Goal: Task Accomplishment & Management: Use online tool/utility

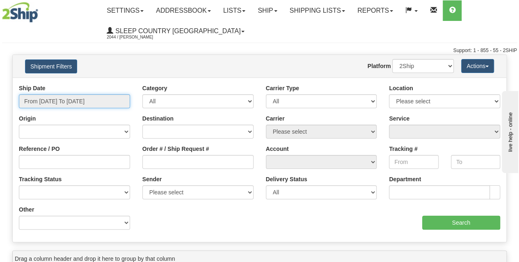
click at [66, 102] on input "From 09/04/2025 To 09/05/2025" at bounding box center [74, 101] width 111 height 14
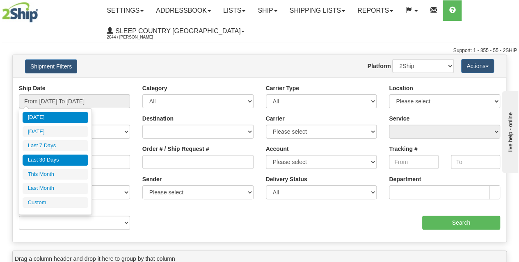
click at [65, 158] on li "Last 30 Days" at bounding box center [56, 160] width 66 height 11
type input "From 08/07/2025 To 09/05/2025"
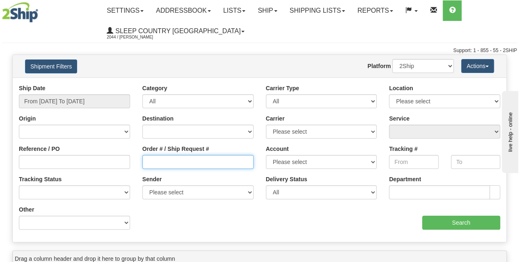
click at [182, 166] on input "Order # / Ship Request #" at bounding box center [197, 162] width 111 height 14
paste input "9002I034897"
type input "9002I034897"
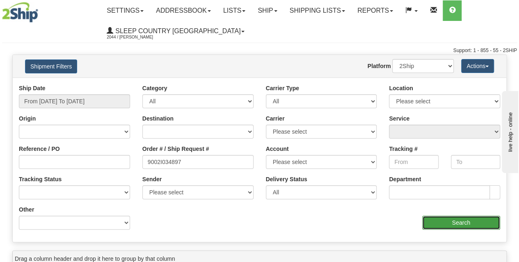
click at [468, 228] on input "Search" at bounding box center [461, 223] width 78 height 14
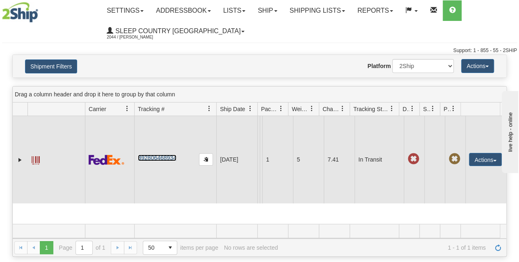
click at [164, 161] on link "392806468934" at bounding box center [157, 158] width 38 height 7
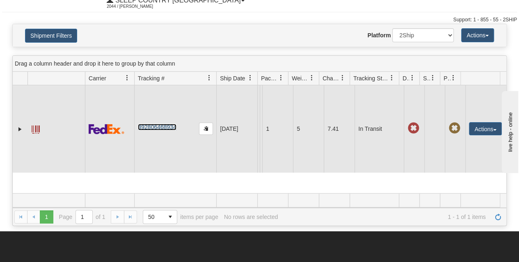
scroll to position [48, 0]
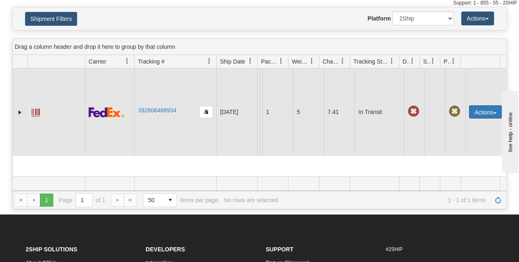
click at [477, 119] on button "Actions" at bounding box center [485, 111] width 33 height 13
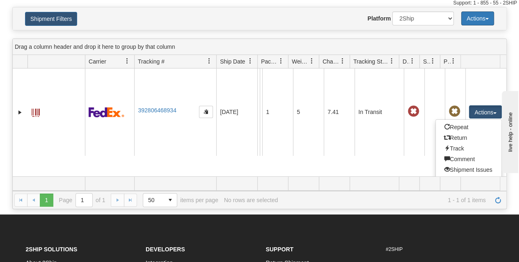
click at [479, 21] on button "Actions" at bounding box center [477, 18] width 33 height 14
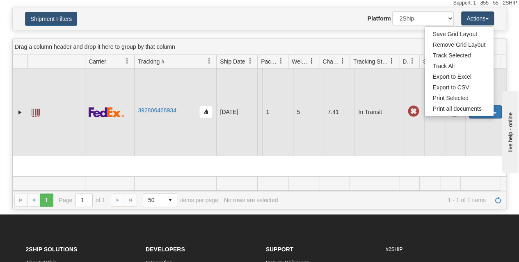
click at [484, 119] on button "Actions" at bounding box center [485, 111] width 33 height 13
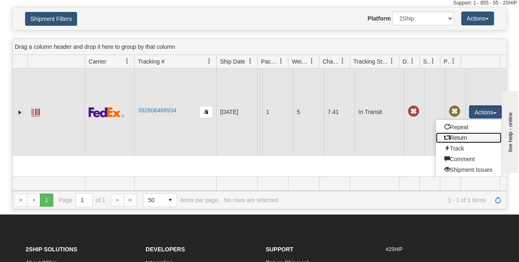
click at [452, 142] on link "Return" at bounding box center [469, 137] width 66 height 11
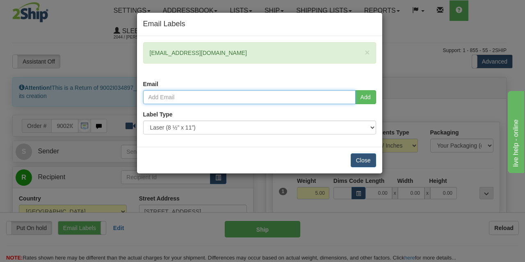
click at [198, 100] on input "email" at bounding box center [249, 97] width 212 height 14
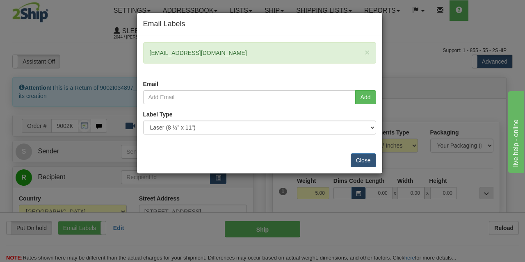
drag, startPoint x: 233, startPoint y: 51, endPoint x: 147, endPoint y: 52, distance: 85.3
click at [147, 52] on div "× lamoureuxjoanne@gmail.com" at bounding box center [259, 52] width 233 height 21
copy div "lamoureuxjoanne@gmail.com"
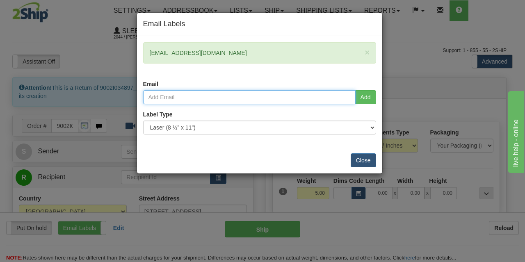
click at [170, 99] on input "email" at bounding box center [249, 97] width 212 height 14
paste input "lamoureuxjoanne@gmail.com"
type input "lamoureuxjoanne@gmail.com"
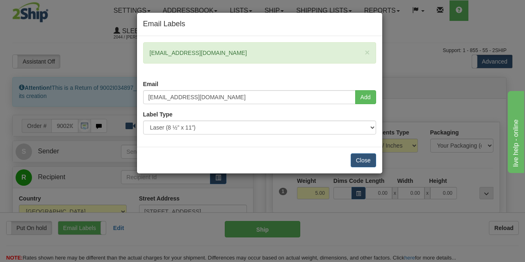
click at [59, 93] on div "Email Labels × lamoureuxjoanne@gmail.com Email lamoureuxjoanne@gmail.com Add La…" at bounding box center [262, 131] width 525 height 262
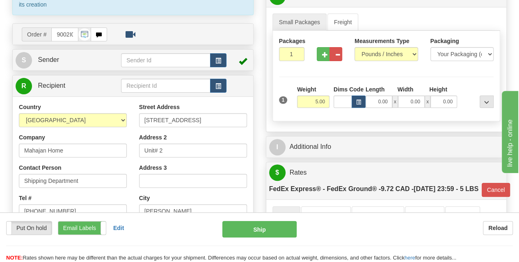
scroll to position [93, 0]
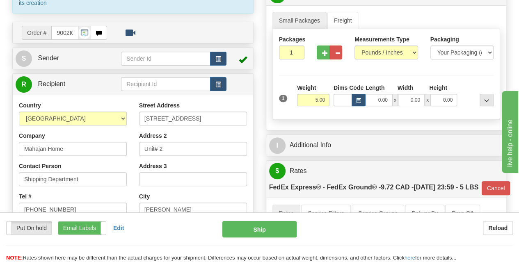
click at [63, 96] on div "Country AFGHANISTAN ALAND ISLANDS ALBANIA ALGERIA AMERICAN SAMOA ANDORRA ANGOLA…" at bounding box center [133, 211] width 240 height 233
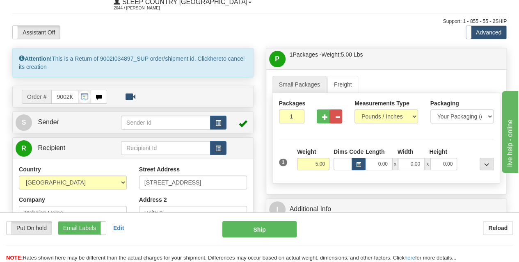
scroll to position [29, 0]
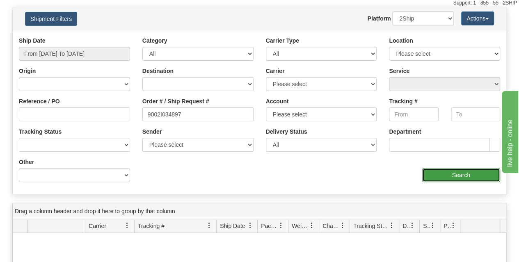
click at [453, 180] on input "Search" at bounding box center [461, 175] width 78 height 14
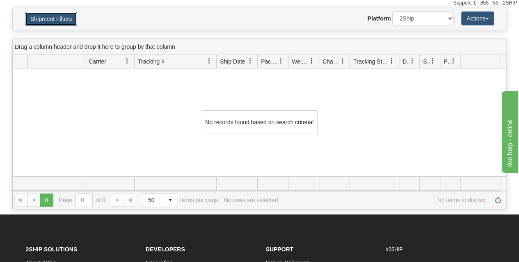
click at [47, 18] on button "Shipment Filters" at bounding box center [51, 19] width 52 height 14
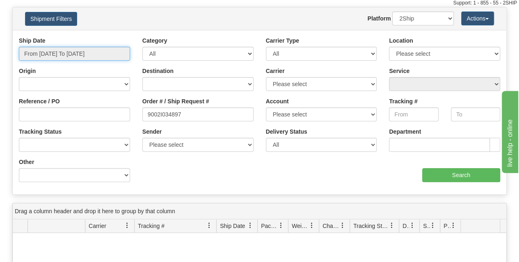
click at [57, 56] on input "From 09/04/2025 To 09/05/2025" at bounding box center [74, 54] width 111 height 14
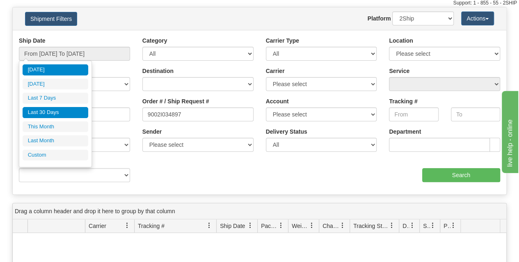
click at [48, 114] on li "Last 30 Days" at bounding box center [56, 112] width 66 height 11
type input "From 08/07/2025 To 09/05/2025"
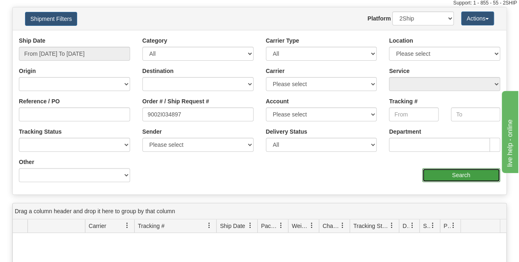
click at [447, 179] on input "Search" at bounding box center [461, 175] width 78 height 14
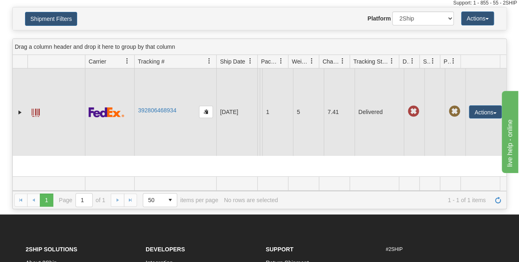
click at [454, 122] on td at bounding box center [455, 111] width 21 height 87
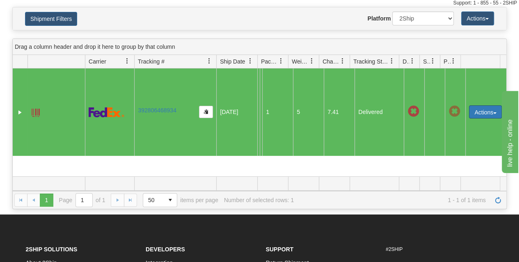
click at [473, 118] on button "Actions" at bounding box center [485, 111] width 33 height 13
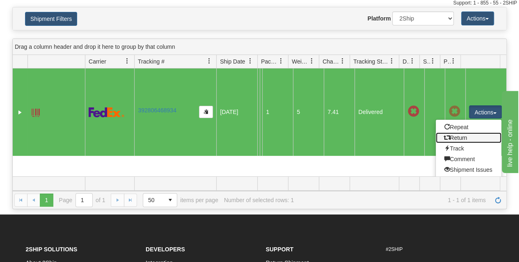
click at [447, 143] on link "Return" at bounding box center [469, 137] width 66 height 11
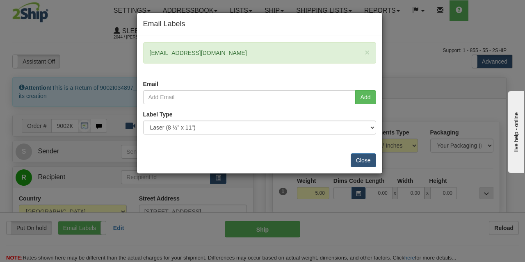
drag, startPoint x: 235, startPoint y: 50, endPoint x: 146, endPoint y: 53, distance: 89.0
click at [146, 53] on div "× [EMAIL_ADDRESS][DOMAIN_NAME]" at bounding box center [259, 52] width 233 height 21
copy div "[EMAIL_ADDRESS][DOMAIN_NAME]"
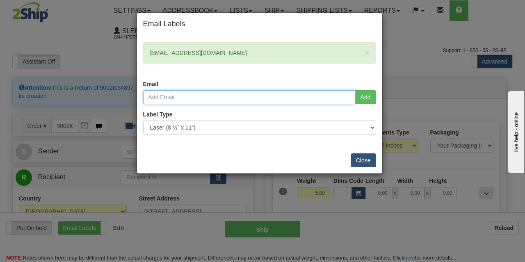
click at [178, 102] on input "email" at bounding box center [249, 97] width 212 height 14
paste input "[EMAIL_ADDRESS][DOMAIN_NAME]"
type input "[EMAIL_ADDRESS][DOMAIN_NAME]"
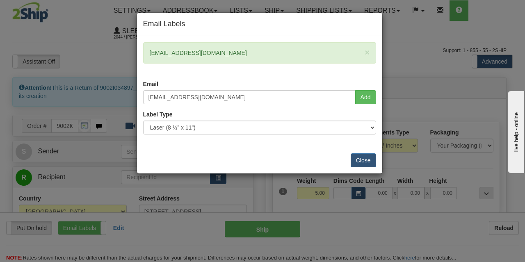
click at [267, 75] on div "× lamoureuxjoanne@gmail.com Email" at bounding box center [259, 66] width 245 height 48
click at [359, 156] on button "Close" at bounding box center [363, 160] width 25 height 14
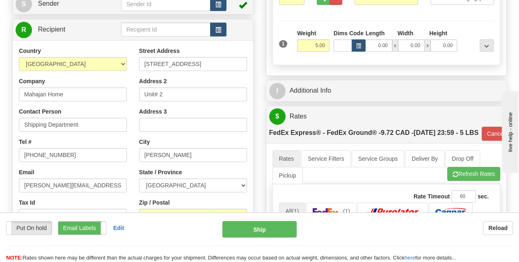
scroll to position [148, 0]
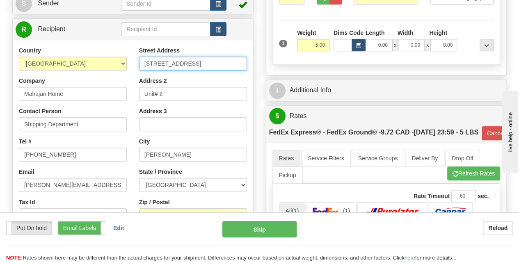
drag, startPoint x: 210, startPoint y: 66, endPoint x: 141, endPoint y: 59, distance: 69.6
click at [141, 59] on input "8640 Escarpment Way" at bounding box center [193, 64] width 108 height 14
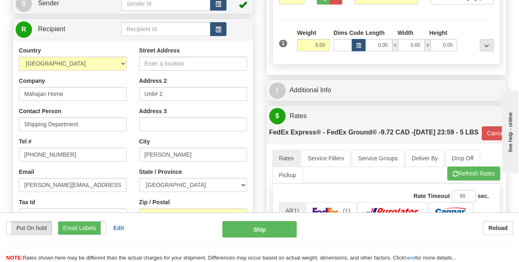
drag, startPoint x: 62, startPoint y: 77, endPoint x: 135, endPoint y: 98, distance: 75.3
click at [62, 77] on div "Company Mahajan Home" at bounding box center [73, 89] width 108 height 24
click at [159, 63] on input "Street Address" at bounding box center [193, 64] width 108 height 14
paste input "DC 914-at 520 COLLEGE ST EAST BELLEVILLE K8N 4Z6"
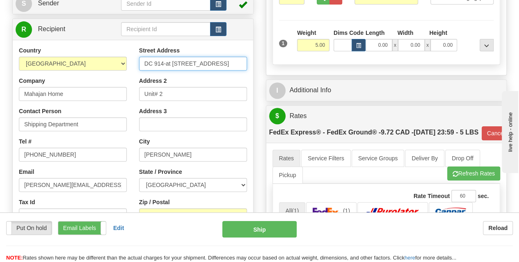
scroll to position [0, 53]
drag, startPoint x: 243, startPoint y: 62, endPoint x: 219, endPoint y: 63, distance: 24.2
click at [219, 63] on input "DC 914-at 520 COLLEGE ST EAST BELLEVILLE K8N 4Z6" at bounding box center [193, 64] width 108 height 14
type input "DC 914-at 520 COLLEGE ST EAST BELLEVILLE K8N 4Z6"
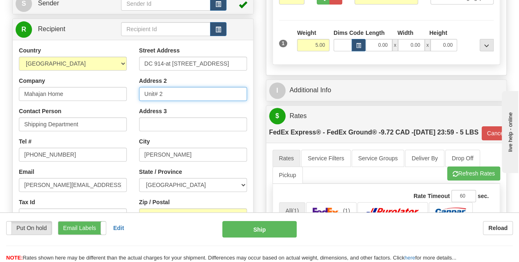
scroll to position [0, 0]
drag, startPoint x: 174, startPoint y: 94, endPoint x: 141, endPoint y: 95, distance: 32.8
click at [141, 95] on input "Unit# 2" at bounding box center [193, 94] width 108 height 14
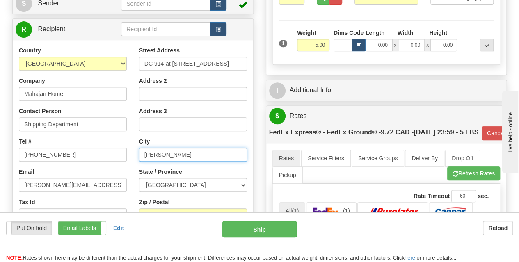
drag, startPoint x: 160, startPoint y: 153, endPoint x: 138, endPoint y: 153, distance: 22.1
click at [138, 153] on div "Street Address DC 914-at 520 COLLEGE ST EAST BELLEVILLE K8N 4Z6 Address 2 Addre…" at bounding box center [193, 156] width 120 height 221
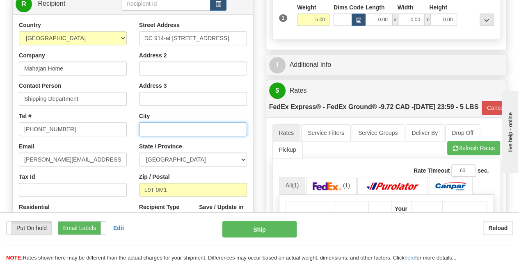
scroll to position [174, 0]
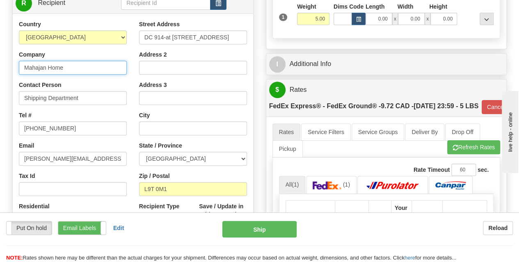
drag, startPoint x: 65, startPoint y: 70, endPoint x: 13, endPoint y: 69, distance: 51.7
click at [13, 69] on div "Country AFGHANISTAN ALAND ISLANDS ALBANIA ALGERIA AMERICAN SAMOA ANDORRA ANGOLA…" at bounding box center [73, 126] width 120 height 212
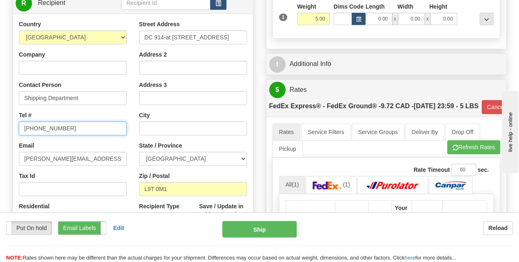
drag, startPoint x: 75, startPoint y: 125, endPoint x: 18, endPoint y: 125, distance: 56.6
click at [19, 125] on input "416-661-2414" at bounding box center [73, 128] width 108 height 14
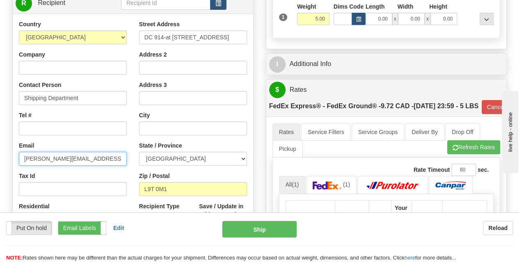
drag, startPoint x: 111, startPoint y: 157, endPoint x: 16, endPoint y: 158, distance: 95.2
click at [16, 158] on div "Country AFGHANISTAN ALAND ISLANDS ALBANIA ALGERIA AMERICAN SAMOA ANDORRA ANGOLA…" at bounding box center [73, 126] width 120 height 212
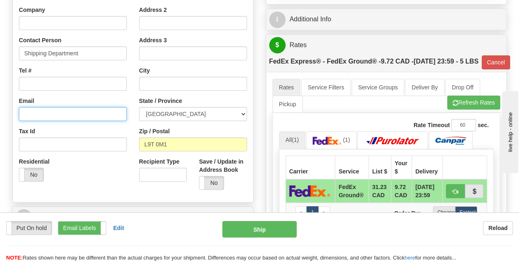
scroll to position [219, 0]
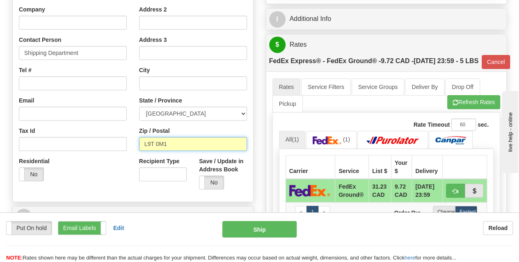
drag, startPoint x: 176, startPoint y: 141, endPoint x: 137, endPoint y: 141, distance: 39.0
click at [137, 141] on div "Street Address DC 914-at 520 COLLEGE ST EAST BELLEVILLE K8N 4Z6 Address 2 Addre…" at bounding box center [193, 85] width 120 height 221
paste input "K8N 4Z6"
type input "K8N 4Z6"
click at [179, 128] on div "Zip / Postal K8N 4Z6" at bounding box center [193, 139] width 108 height 24
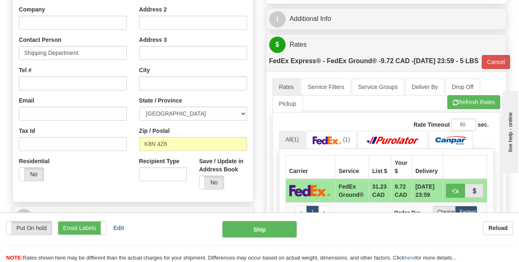
type input "92"
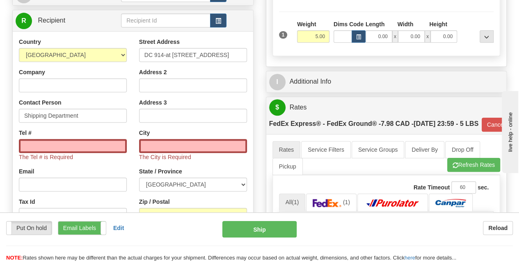
scroll to position [153, 0]
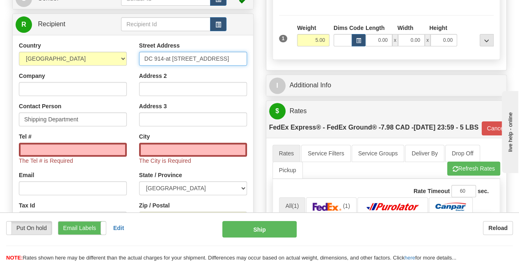
click at [174, 57] on input "DC 914-at 520 COLLEGE ST EAST BELLEVILLE K8N 4Z6" at bounding box center [193, 59] width 108 height 14
click at [204, 61] on input "DC 914-at 520 COLLEGE ST EAST BELLEVILLE K8N 4Z6" at bounding box center [193, 59] width 108 height 14
drag, startPoint x: 217, startPoint y: 58, endPoint x: 184, endPoint y: 57, distance: 32.4
click at [184, 57] on input "DC 914-at 520 COLLEGE ST EAST BELLEVILLE K8N 4Z6" at bounding box center [193, 59] width 108 height 14
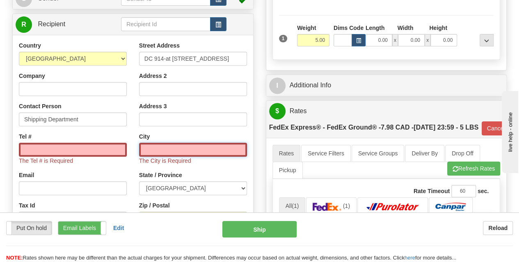
click at [146, 149] on input "text" at bounding box center [193, 150] width 108 height 14
paste input "BELLEVILLE"
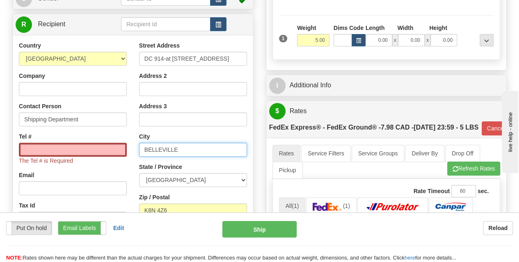
type input "BELLEVILLE"
click at [90, 146] on input "Tel #" at bounding box center [73, 150] width 108 height 14
click at [21, 135] on label "Tel #" at bounding box center [25, 136] width 13 height 8
click at [21, 143] on input "Tel #" at bounding box center [73, 150] width 108 height 14
click at [73, 152] on input "Tel #" at bounding box center [73, 150] width 108 height 14
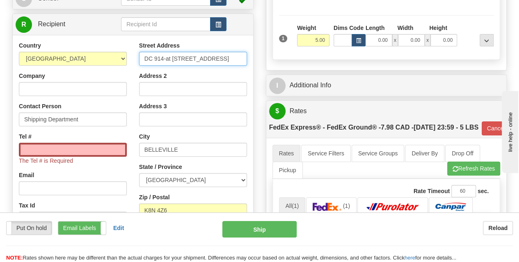
drag, startPoint x: 172, startPoint y: 59, endPoint x: 138, endPoint y: 59, distance: 34.5
click at [138, 59] on div "Street Address DC 914-at 520 COLLEGE ST EAST BELLEVILLE K8N 4Z6 Address 2 Addre…" at bounding box center [193, 151] width 120 height 221
type input "520 COLLEGE ST EAST BELLEVILLE K8N 4Z6"
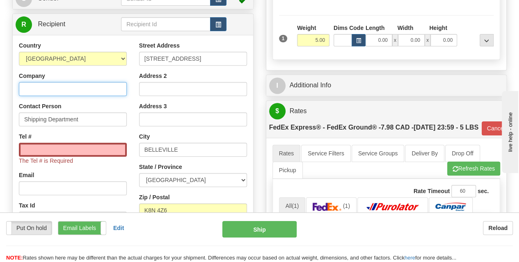
click at [85, 89] on input "Company" at bounding box center [73, 89] width 108 height 14
type input "DC 914"
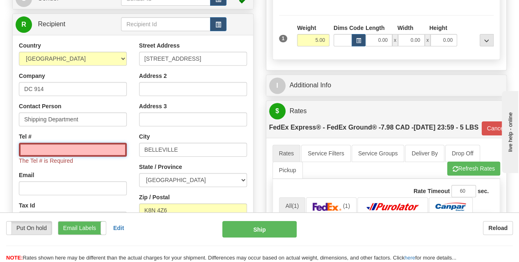
click at [80, 154] on input "Tel #" at bounding box center [73, 150] width 108 height 14
click at [45, 140] on div "Tel # The Tel # is Required" at bounding box center [73, 148] width 108 height 32
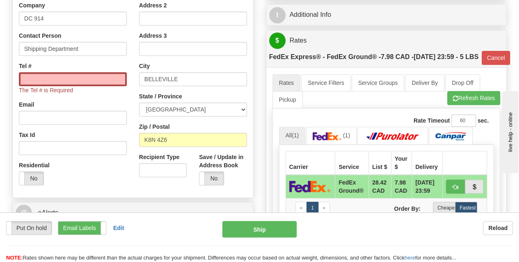
scroll to position [224, 0]
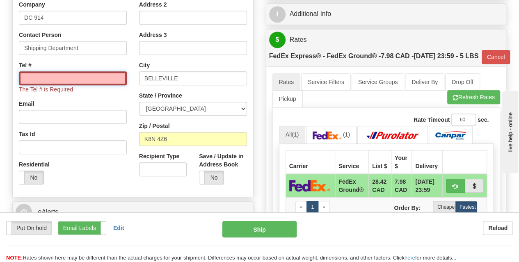
click at [69, 78] on input "Tel #" at bounding box center [73, 78] width 108 height 14
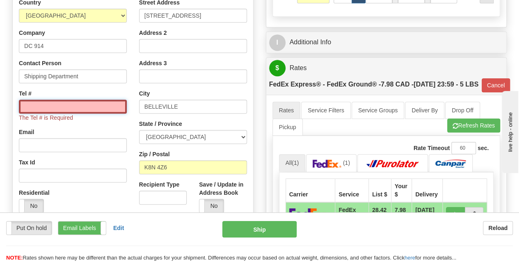
scroll to position [196, 0]
paste input "613) 6146758"
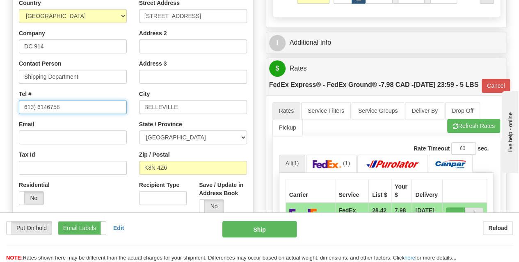
type input "613) 6146758"
click at [9, 132] on div "Attention! This is a Return of 9002I034897_SUP order/shipment id. Click here to…" at bounding box center [132, 81] width 253 height 400
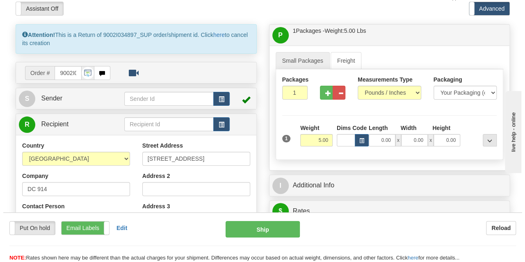
scroll to position [51, 0]
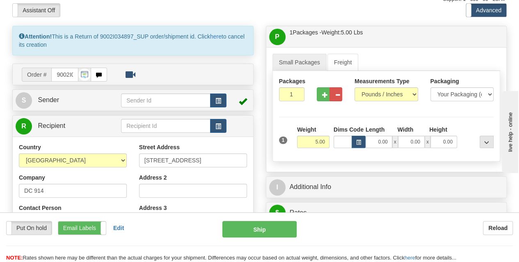
click at [11, 44] on div "Attention! This is a Return of 9002I034897_SUP order/shipment id. Click here to…" at bounding box center [132, 226] width 253 height 400
click at [257, 233] on button "Ship" at bounding box center [259, 229] width 74 height 16
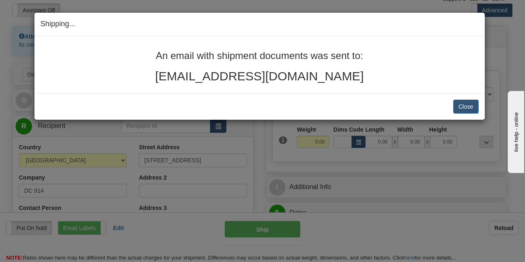
drag, startPoint x: 347, startPoint y: 79, endPoint x: 157, endPoint y: 59, distance: 190.5
click at [157, 59] on div "An email with shipment documents was sent to: lamoureuxjoanne@gmail.com" at bounding box center [260, 66] width 438 height 32
copy div "An email with shipment documents was sent to: lamoureuxjoanne@gmail.com"
click at [464, 103] on button "Close" at bounding box center [465, 107] width 25 height 14
